Goal: Task Accomplishment & Management: Use online tool/utility

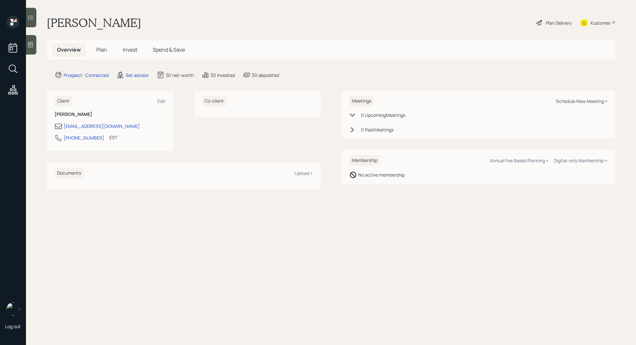
click at [576, 103] on div "Schedule New Meeting +" at bounding box center [582, 101] width 52 height 6
select select "round-robin"
